Goal: Task Accomplishment & Management: Use online tool/utility

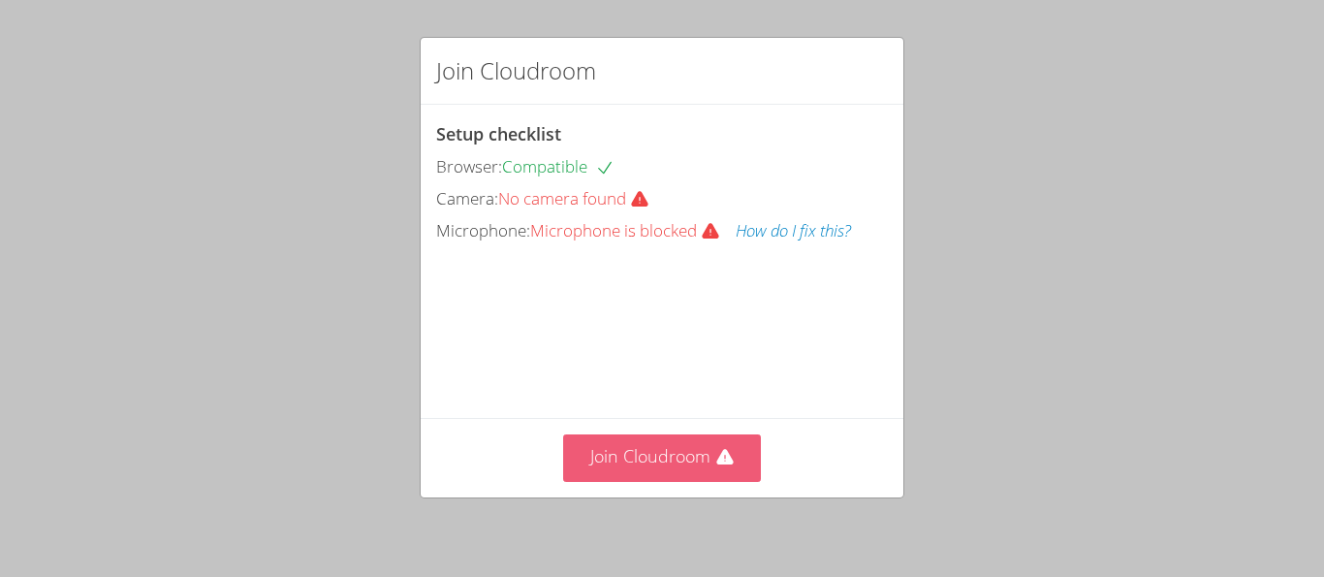
click at [622, 459] on button "Join Cloudroom" at bounding box center [662, 458] width 199 height 48
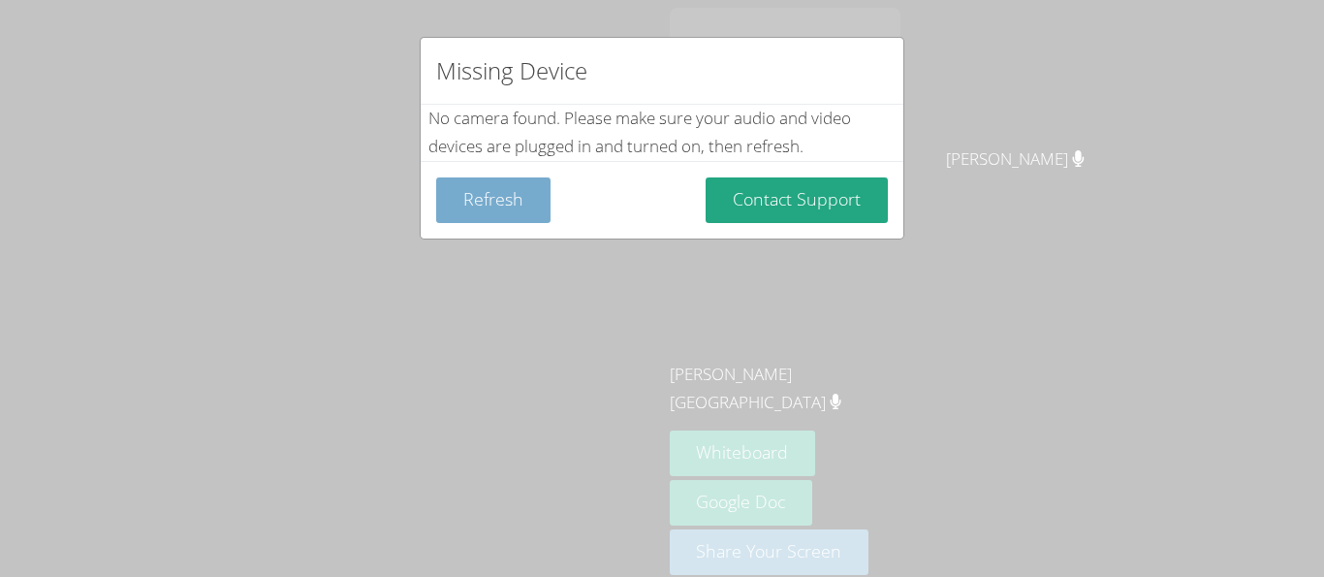
click at [494, 206] on button "Refresh" at bounding box center [493, 200] width 114 height 46
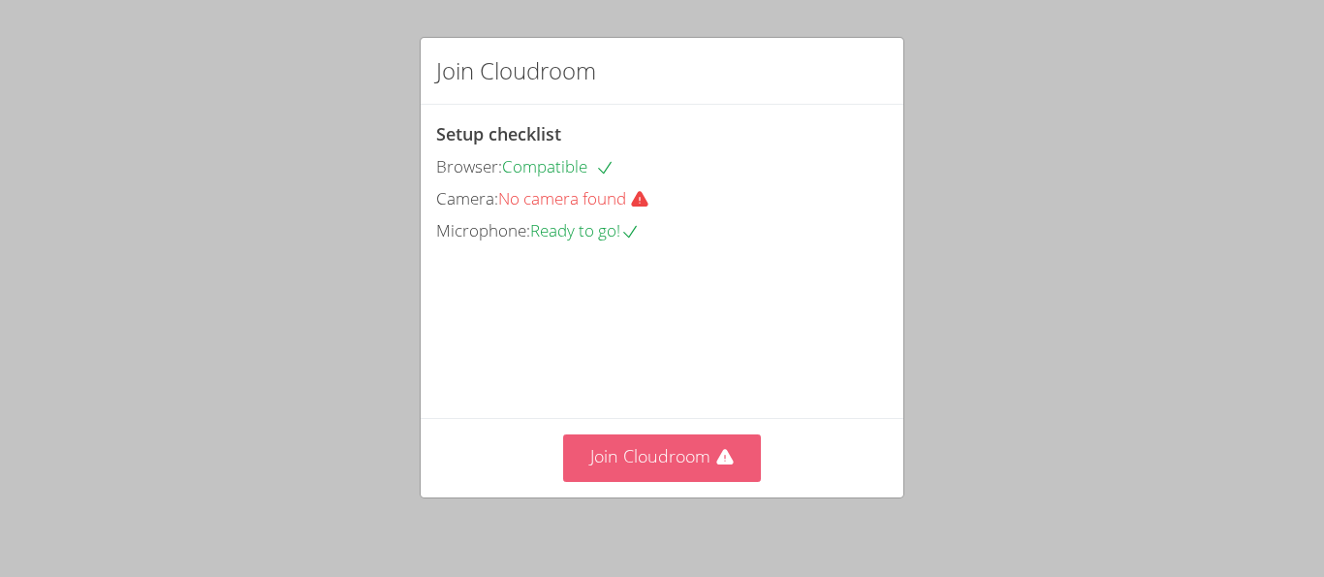
click at [670, 460] on button "Join Cloudroom" at bounding box center [662, 458] width 199 height 48
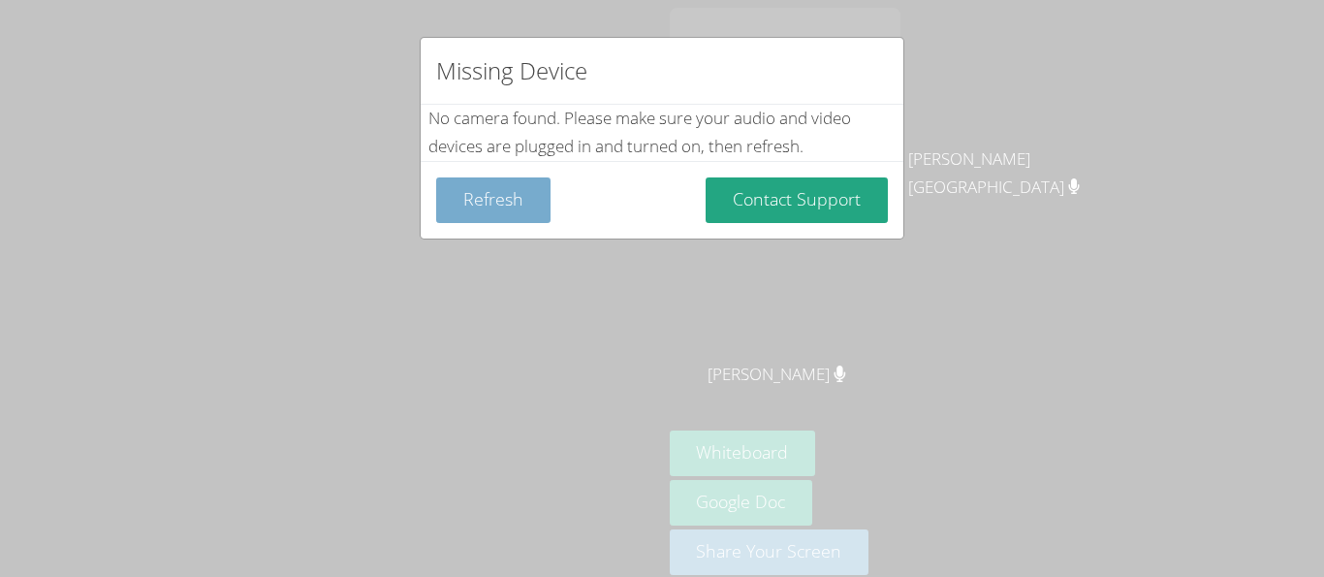
click at [498, 206] on button "Refresh" at bounding box center [493, 200] width 114 height 46
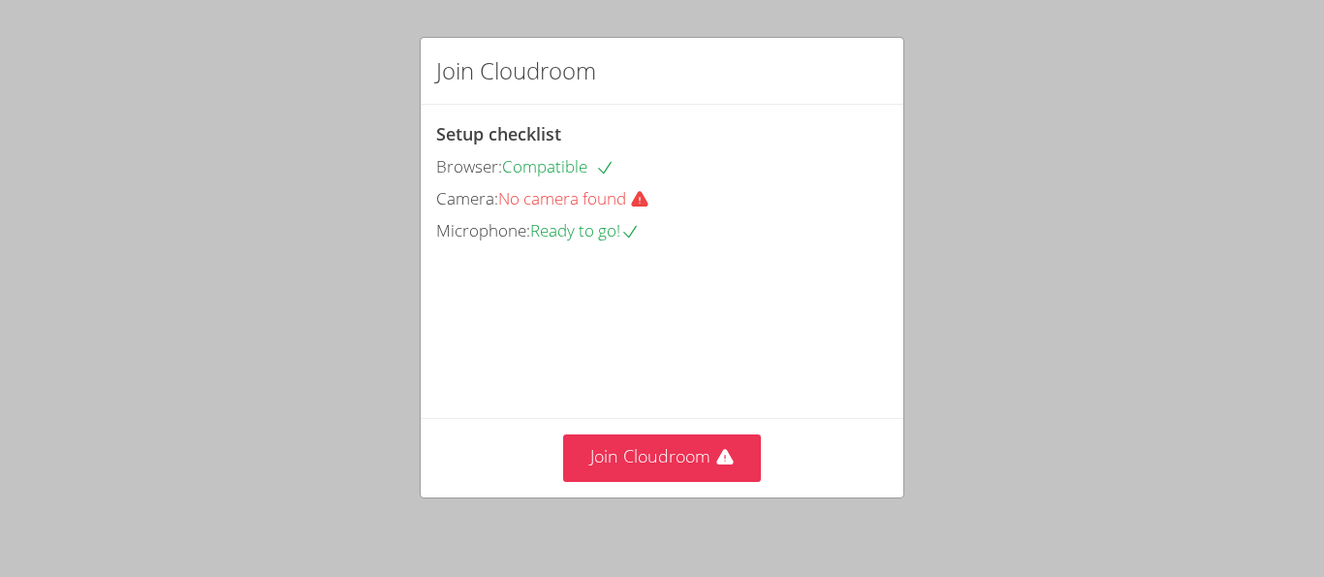
click at [165, 117] on div "Join Cloudroom Setup checklist Browser: Compatible Camera: No camera found Micr…" at bounding box center [662, 288] width 1324 height 577
click at [618, 459] on button "Join Cloudroom" at bounding box center [662, 458] width 199 height 48
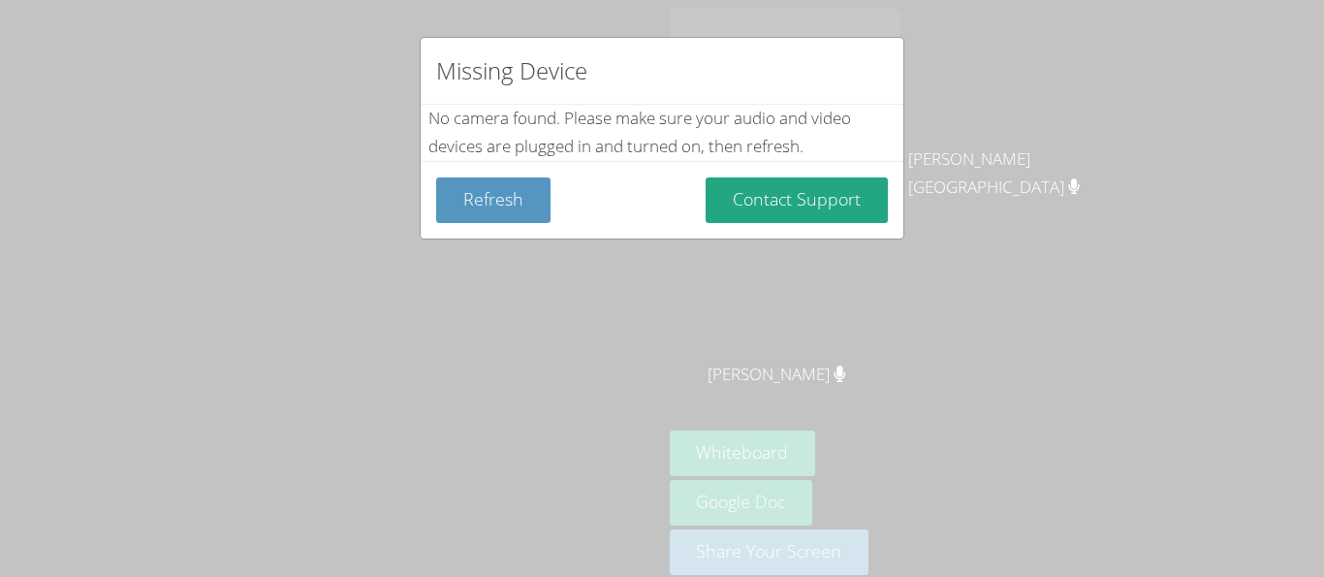
click at [1020, 516] on div "Missing Device No camera found . Please make sure your audio and video devices …" at bounding box center [662, 288] width 1324 height 577
click at [921, 202] on div "Missing Device No camera found . Please make sure your audio and video devices …" at bounding box center [662, 288] width 1324 height 577
click at [776, 215] on button "Contact Support" at bounding box center [797, 200] width 182 height 46
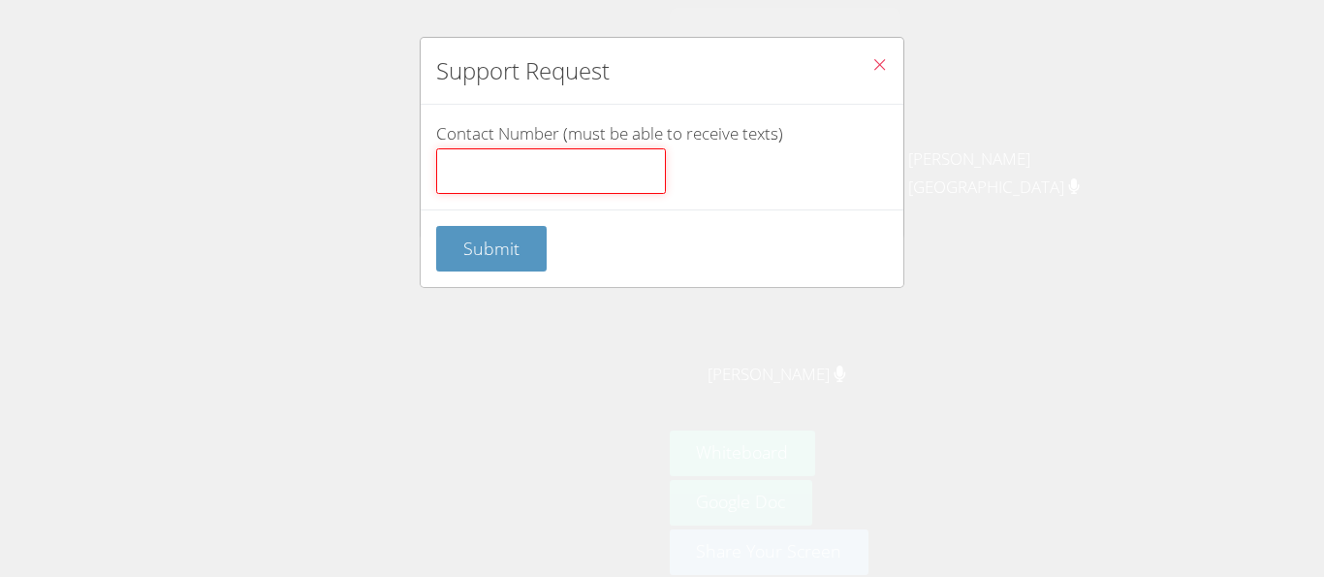
click at [503, 182] on input "Contact Number (must be able to receive texts)" at bounding box center [551, 171] width 230 height 47
click at [887, 74] on span "Close" at bounding box center [880, 66] width 16 height 22
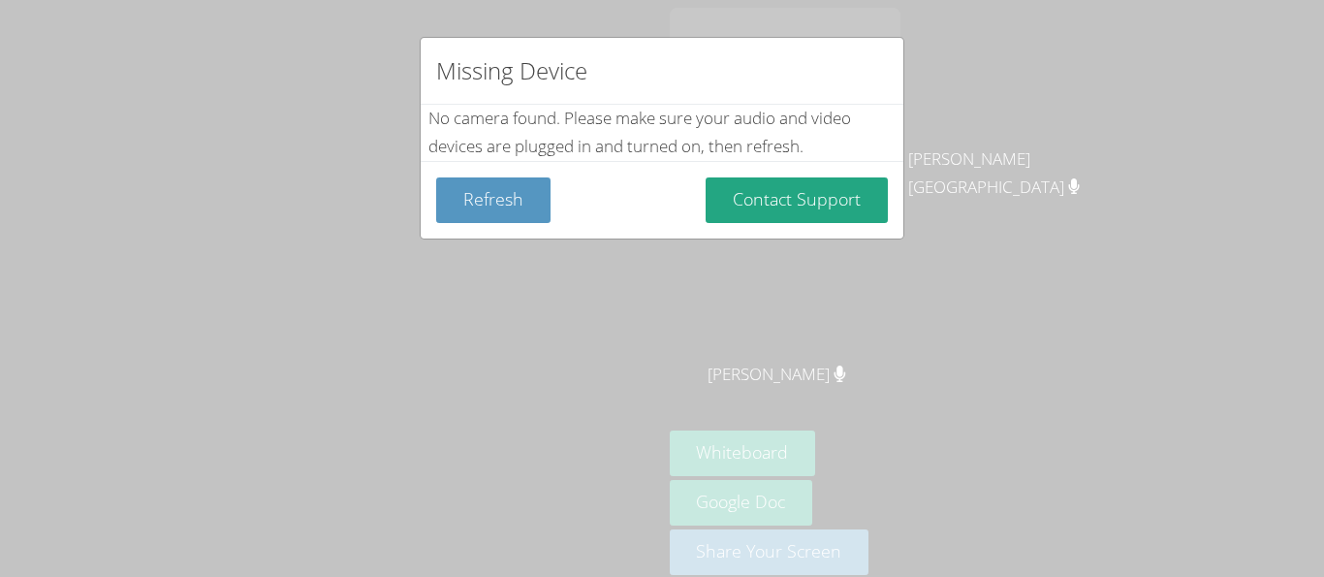
click at [669, 318] on div "Missing Device No camera found . Please make sure your audio and video devices …" at bounding box center [662, 288] width 1324 height 577
click at [446, 200] on button "Refresh" at bounding box center [493, 200] width 114 height 46
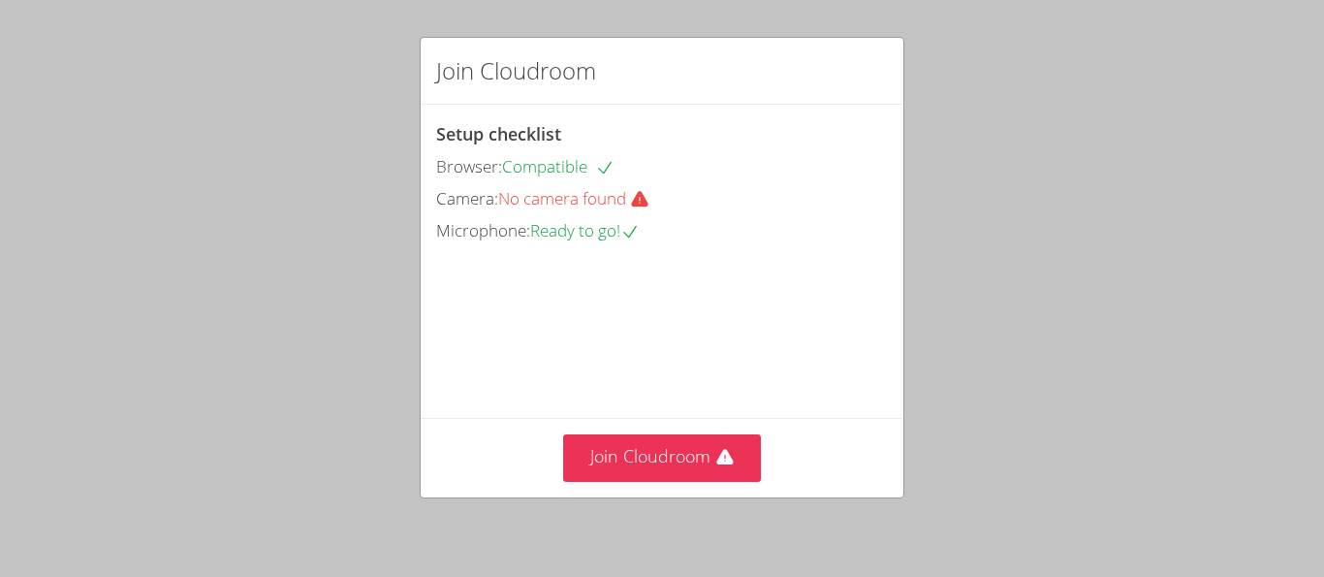
click at [1148, 347] on div "Join Cloudroom Setup checklist Browser: Compatible Camera: No camera found Micr…" at bounding box center [662, 288] width 1324 height 577
click at [553, 220] on span "Ready to go!" at bounding box center [585, 230] width 110 height 22
click at [692, 452] on button "Join Cloudroom" at bounding box center [662, 458] width 199 height 48
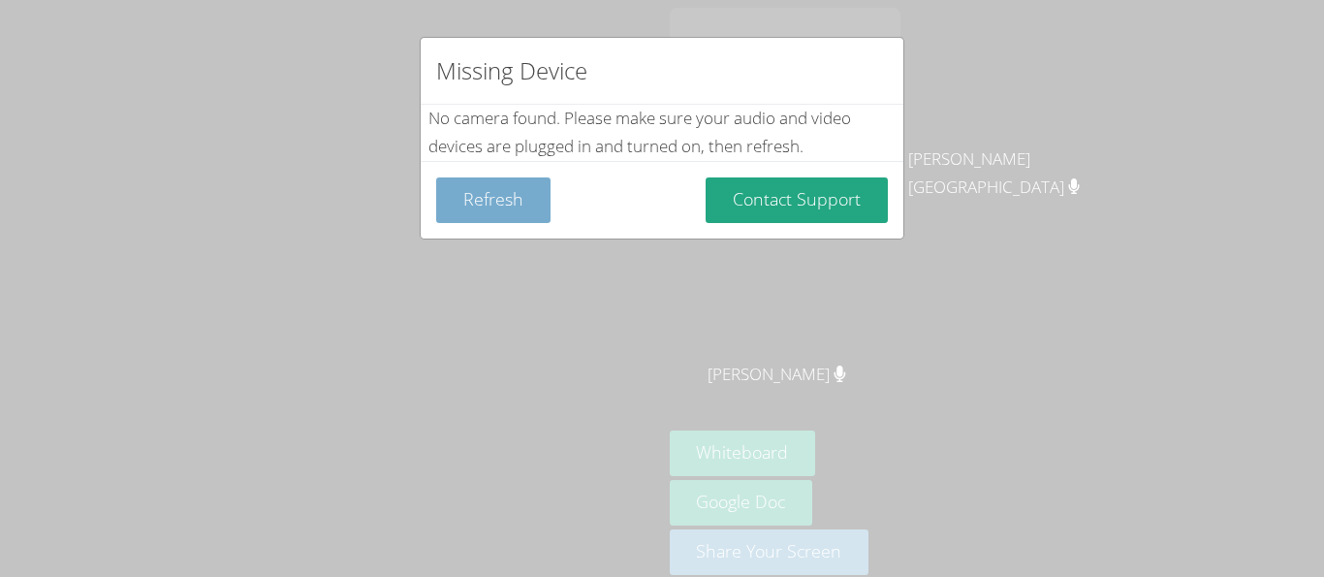
click at [483, 191] on button "Refresh" at bounding box center [493, 200] width 114 height 46
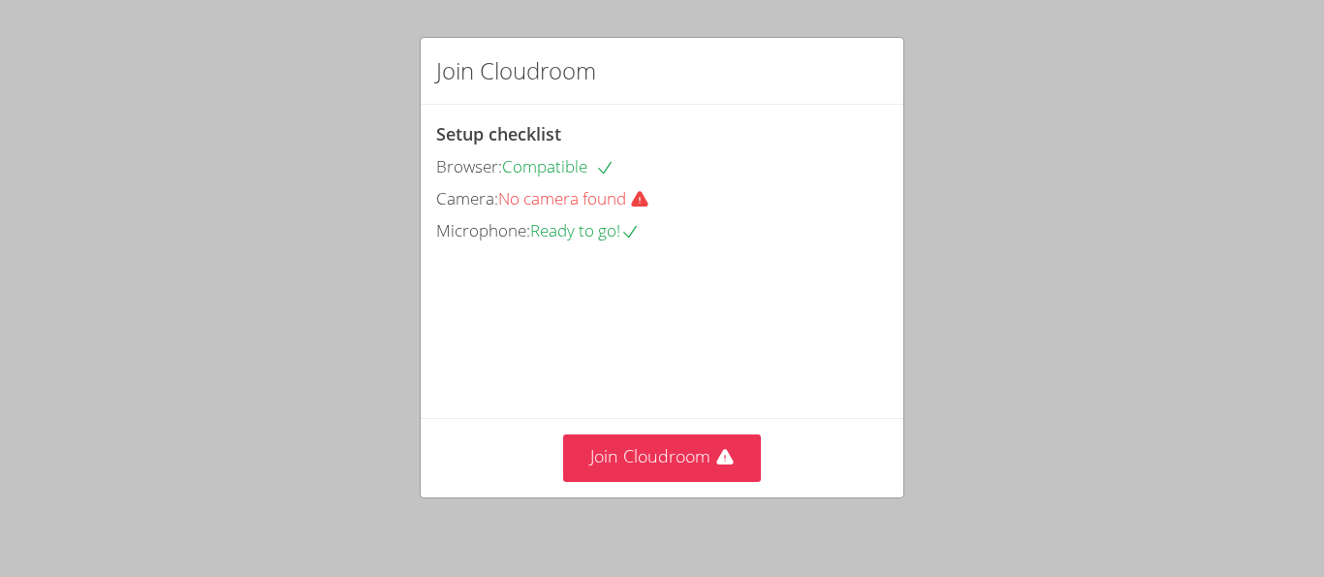
click at [764, 576] on div "Join Cloudroom Setup checklist Browser: Compatible Camera: No camera found Micr…" at bounding box center [662, 288] width 1324 height 577
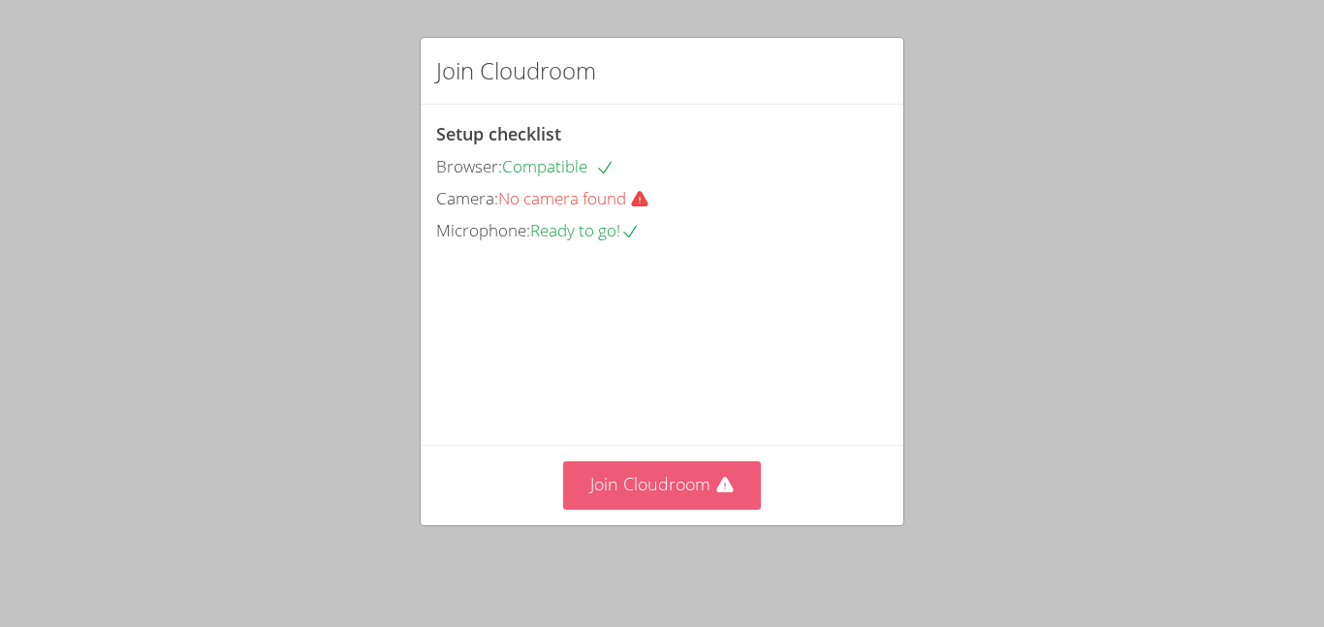
click at [660, 509] on button "Join Cloudroom" at bounding box center [662, 486] width 199 height 48
click at [628, 499] on button "Join Cloudroom" at bounding box center [662, 486] width 199 height 48
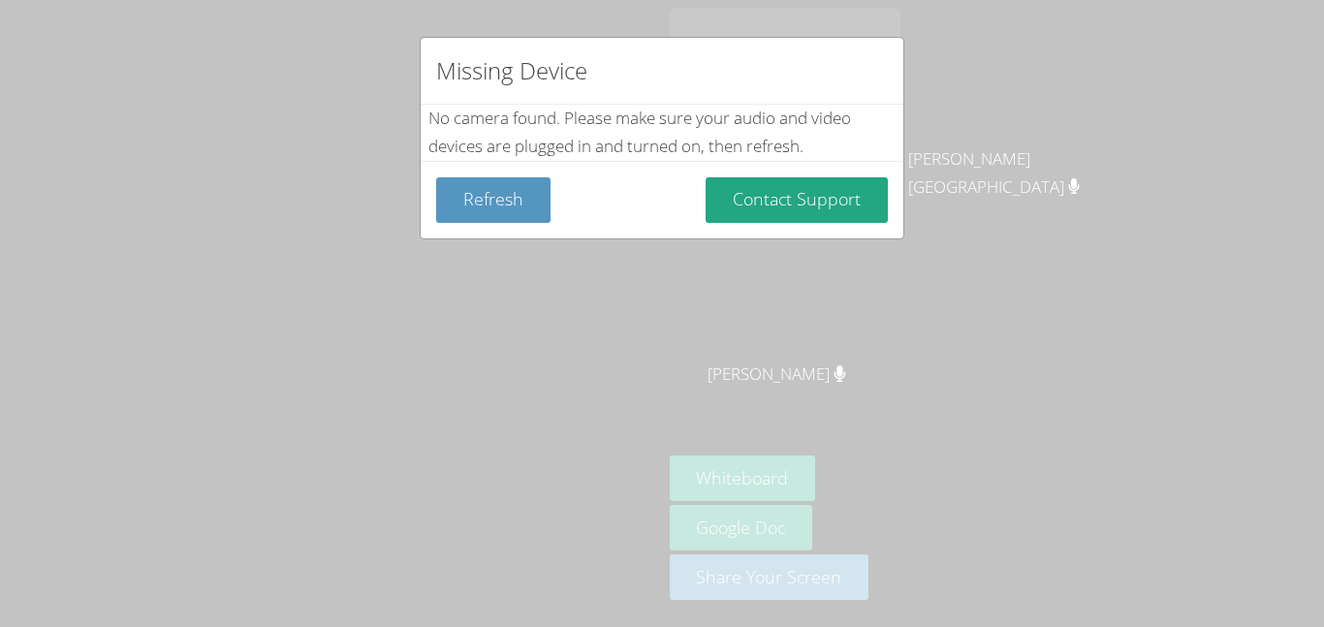
click at [502, 625] on div "Missing Device No camera found . Please make sure your audio and video devices …" at bounding box center [662, 313] width 1324 height 627
click at [504, 213] on button "Refresh" at bounding box center [493, 200] width 114 height 46
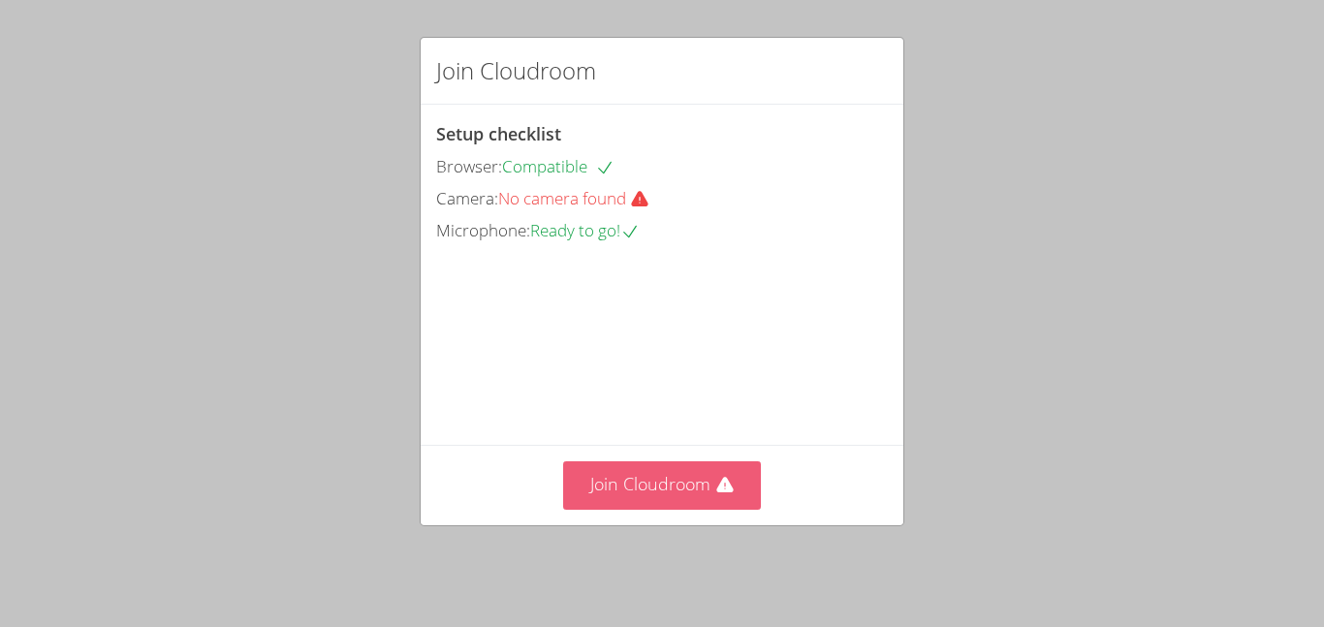
click at [666, 509] on button "Join Cloudroom" at bounding box center [662, 486] width 199 height 48
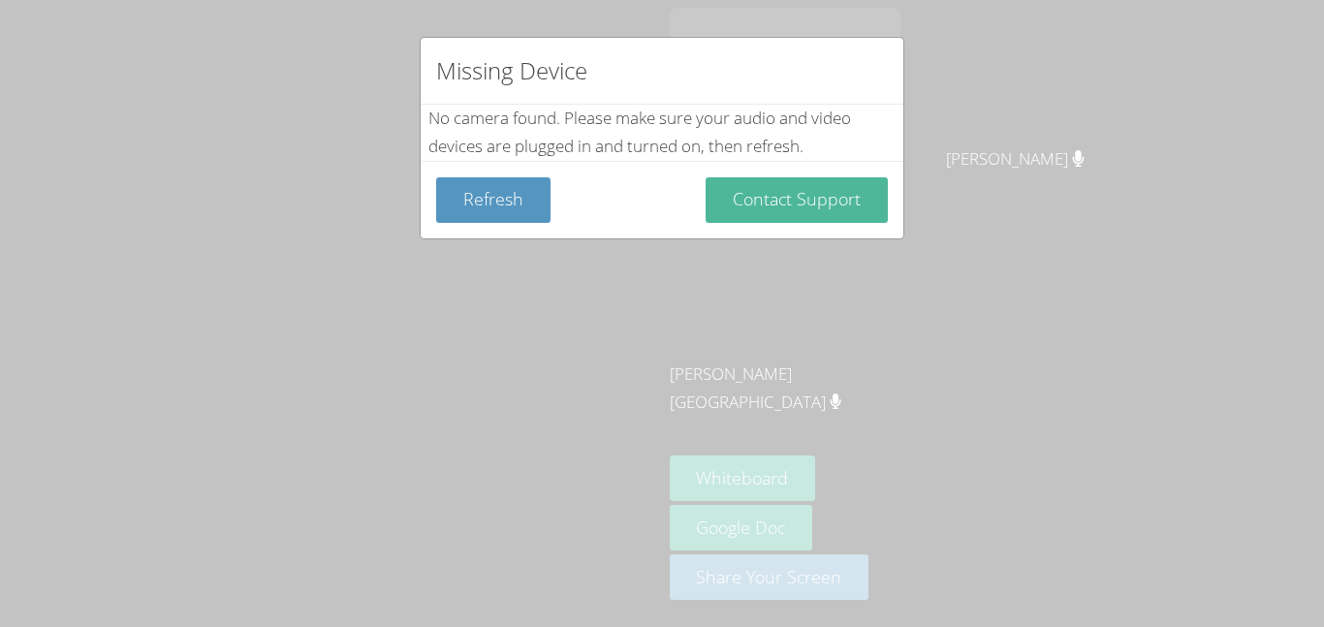
click at [814, 203] on button "Contact Support" at bounding box center [797, 200] width 182 height 46
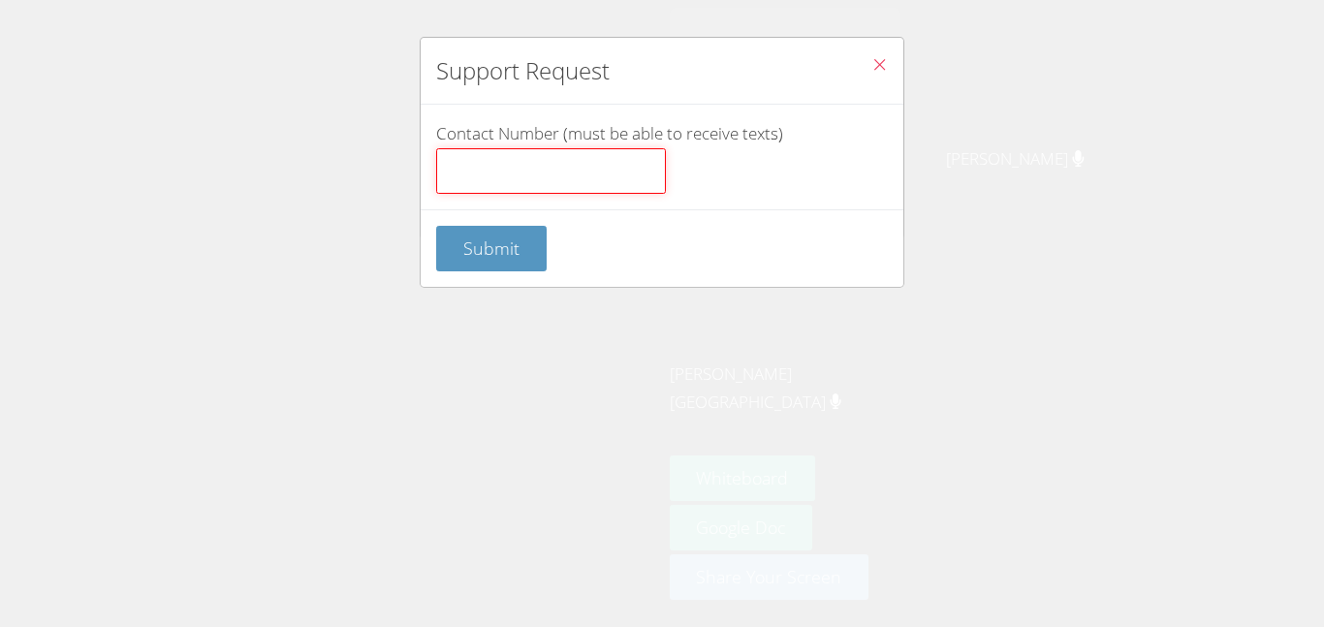
click at [464, 178] on input "Contact Number (must be able to receive texts)" at bounding box center [551, 171] width 230 height 47
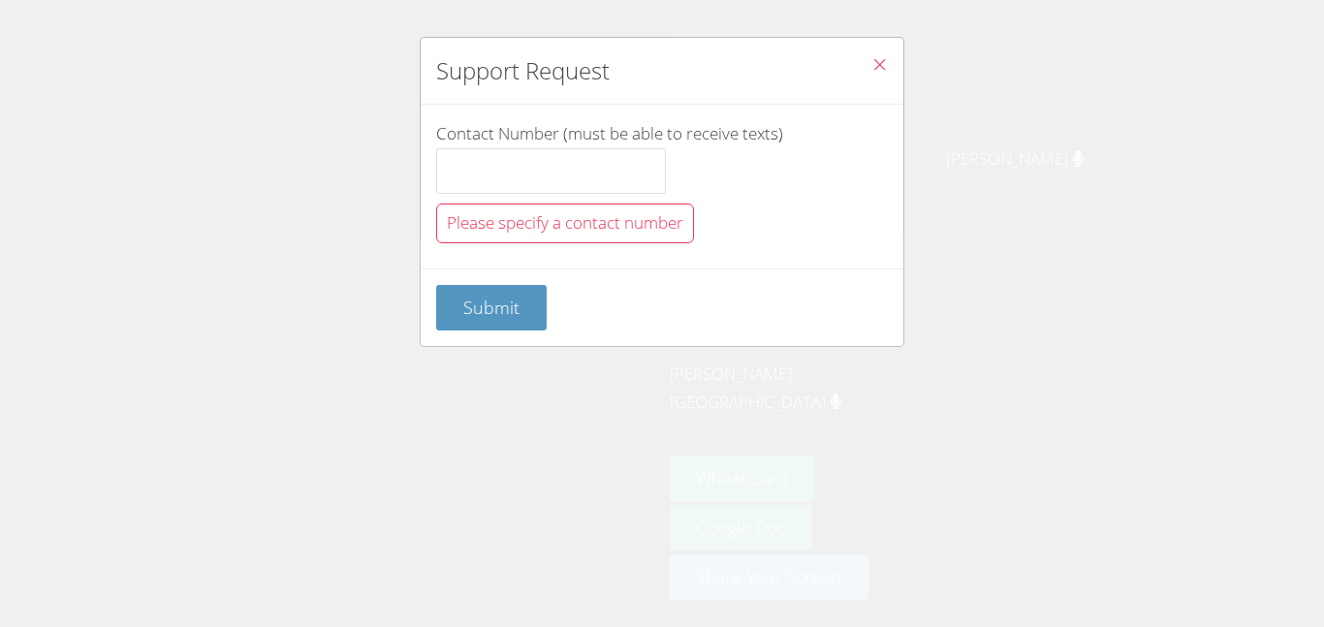
click at [885, 72] on icon "Close" at bounding box center [880, 64] width 16 height 16
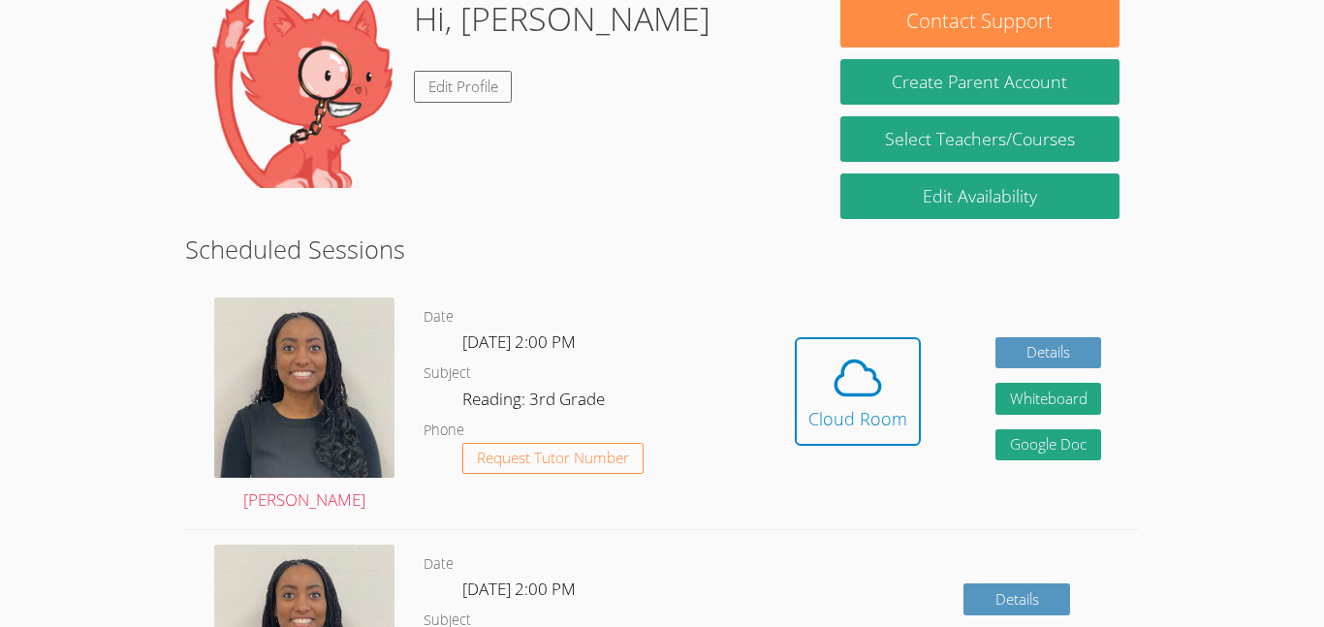
scroll to position [193, 0]
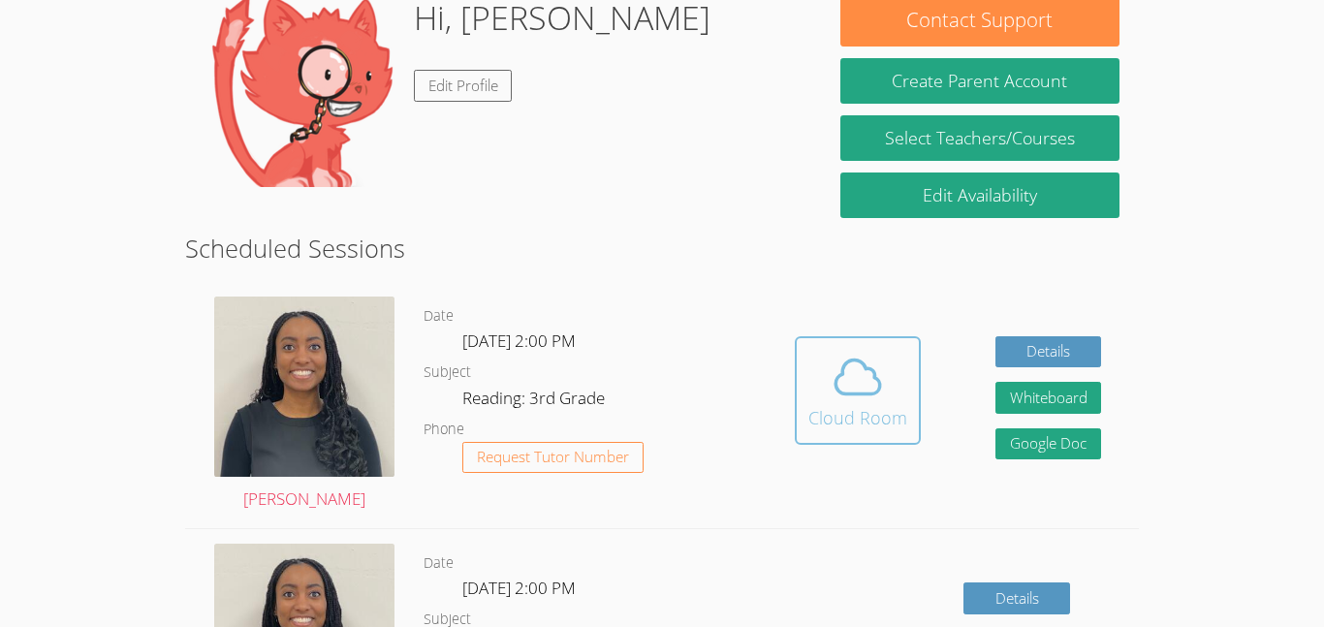
click at [875, 414] on div "Cloud Room" at bounding box center [858, 417] width 99 height 27
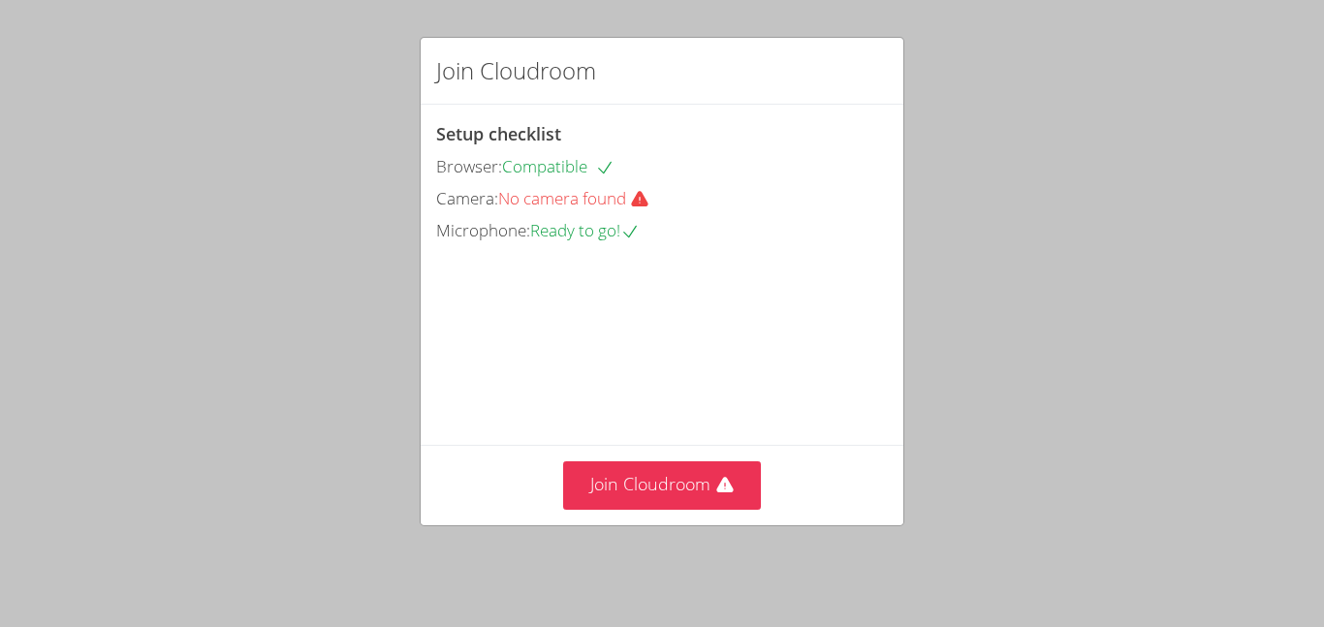
click at [534, 207] on span "No camera found" at bounding box center [581, 198] width 167 height 22
click at [557, 195] on span "No camera found" at bounding box center [581, 198] width 167 height 22
click at [648, 199] on icon at bounding box center [639, 200] width 16 height 16
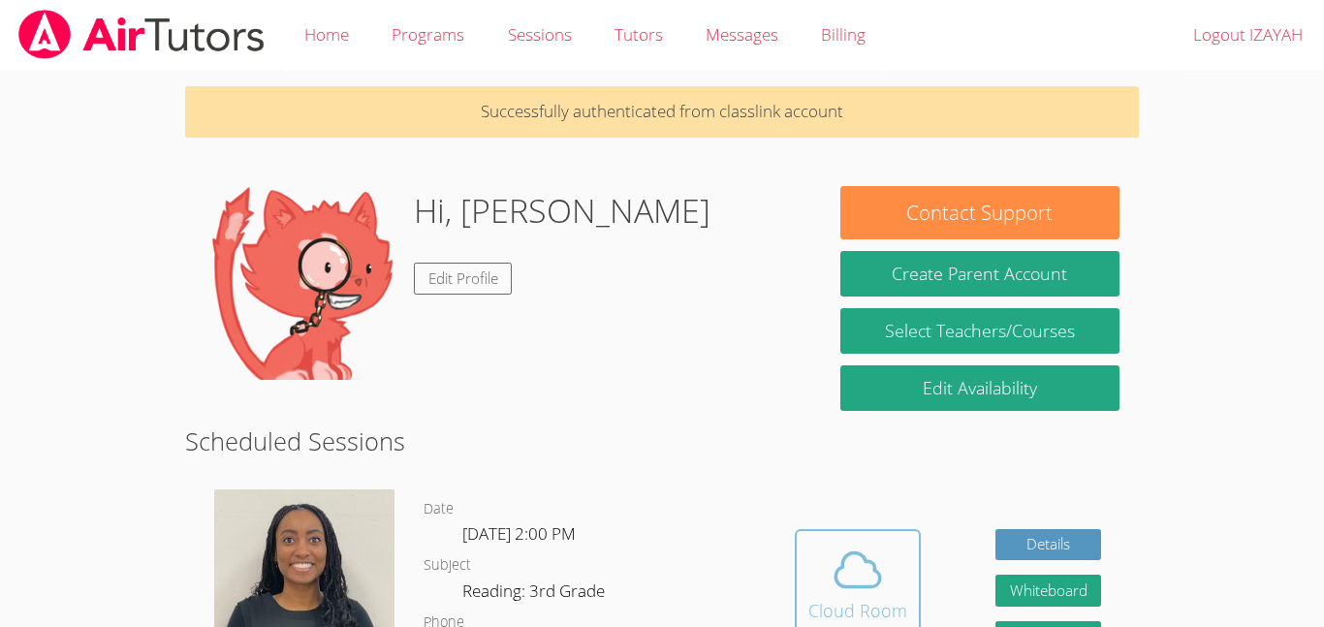
click at [833, 555] on icon at bounding box center [858, 570] width 54 height 54
